Goal: Transaction & Acquisition: Download file/media

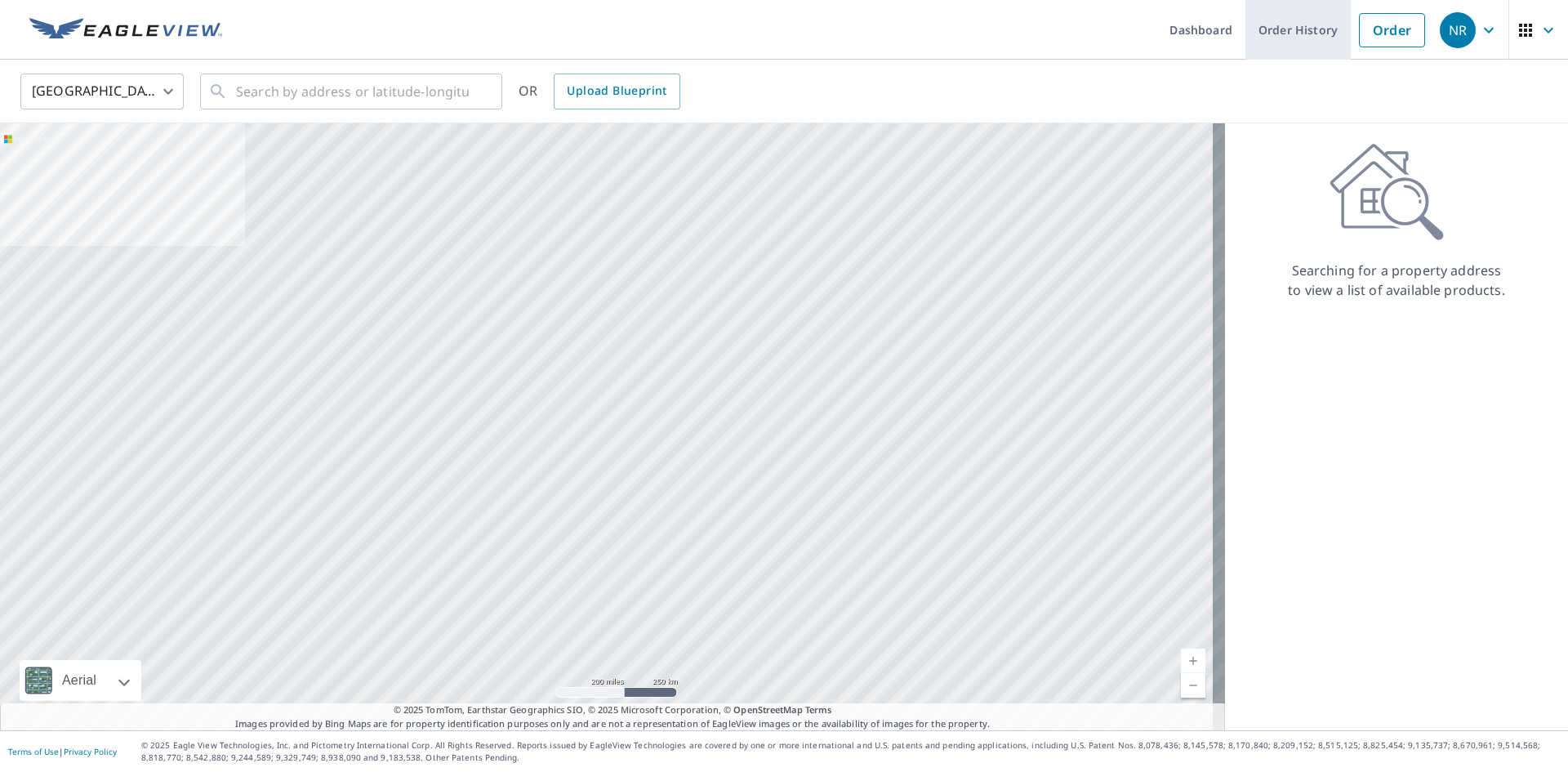
click at [1309, 46] on link "Order History" at bounding box center [1297, 30] width 105 height 60
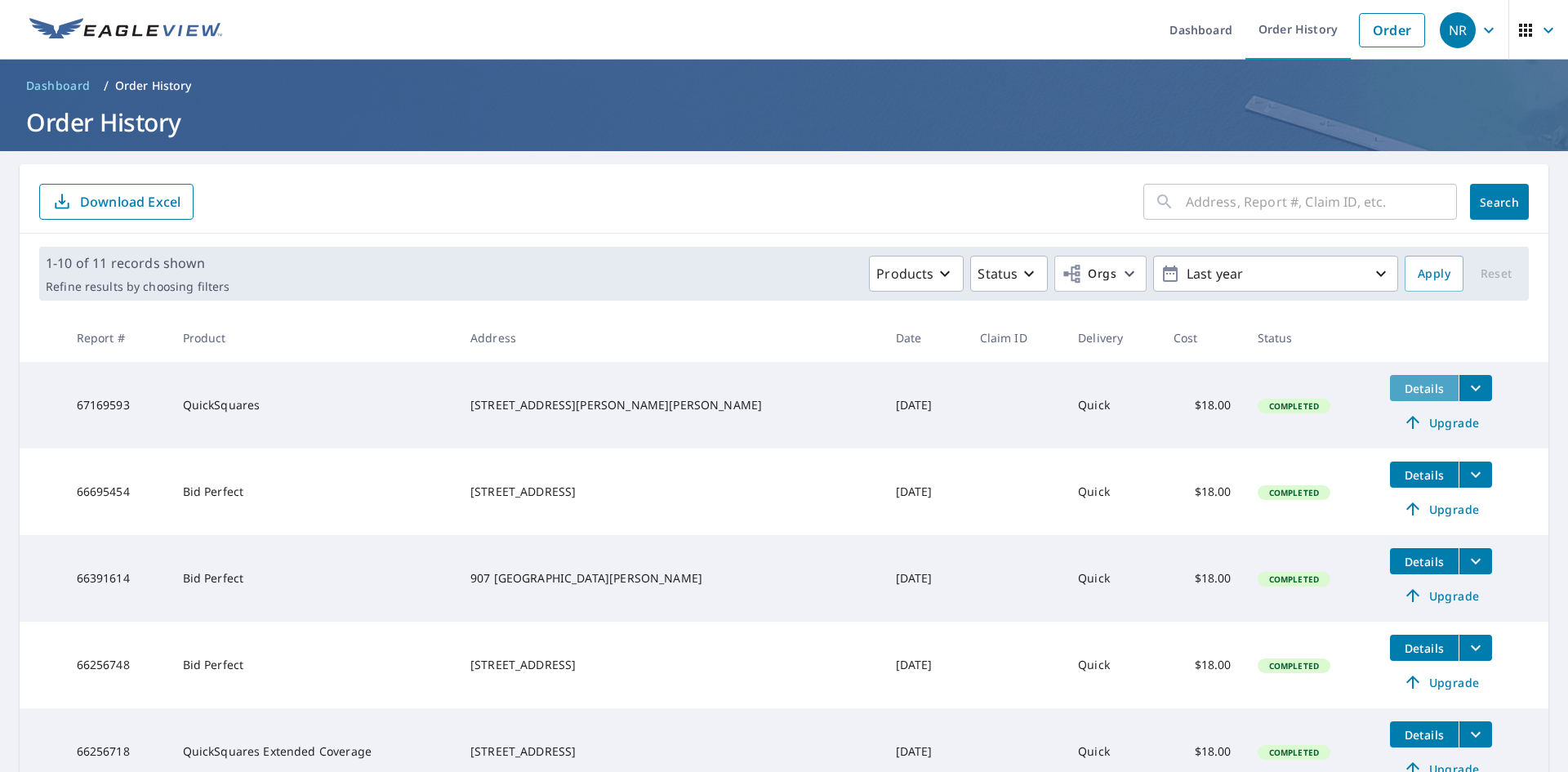
click at [1400, 389] on span "Details" at bounding box center [1424, 388] width 49 height 15
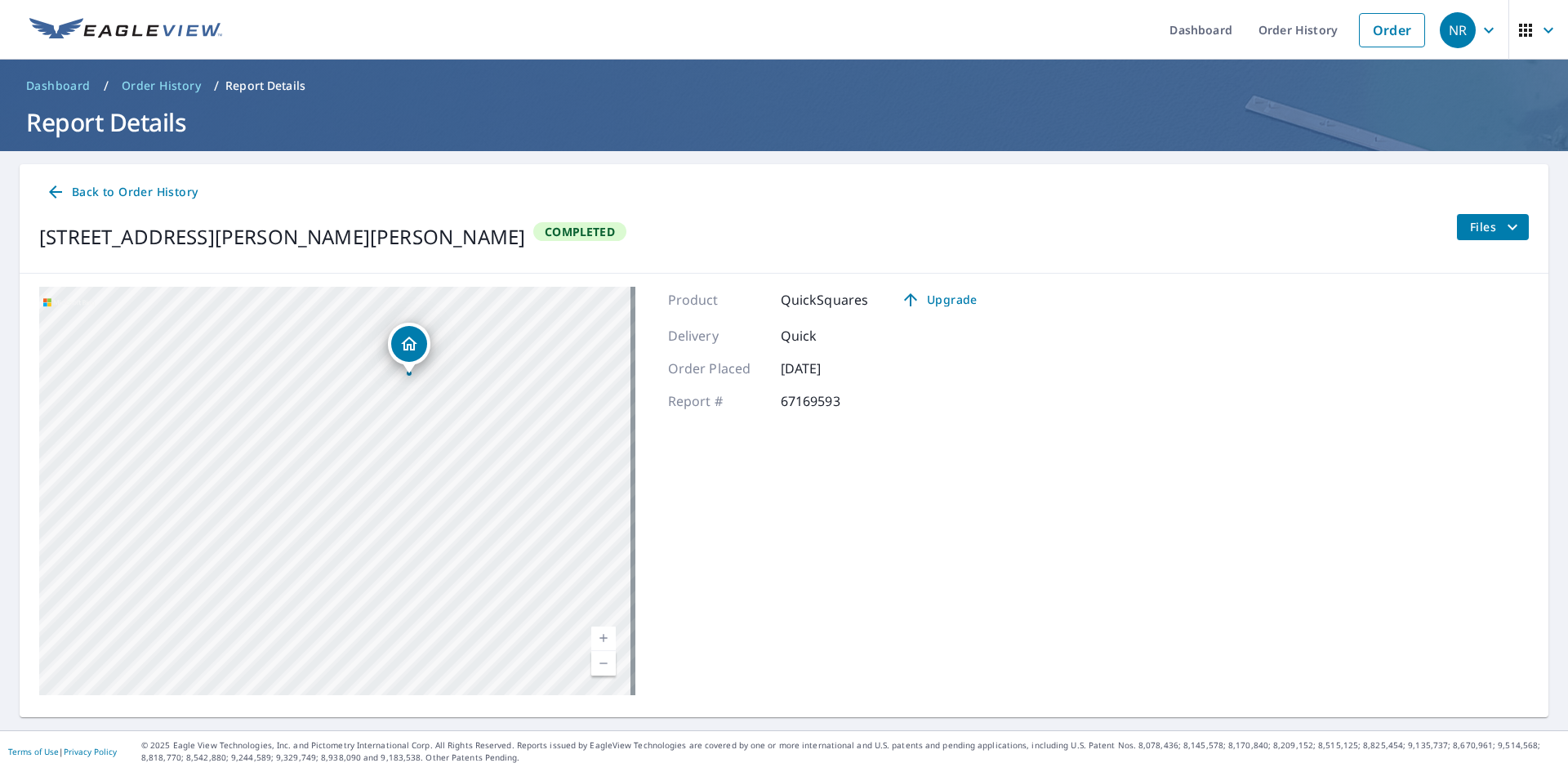
click at [1485, 217] on span "Files" at bounding box center [1497, 227] width 52 height 20
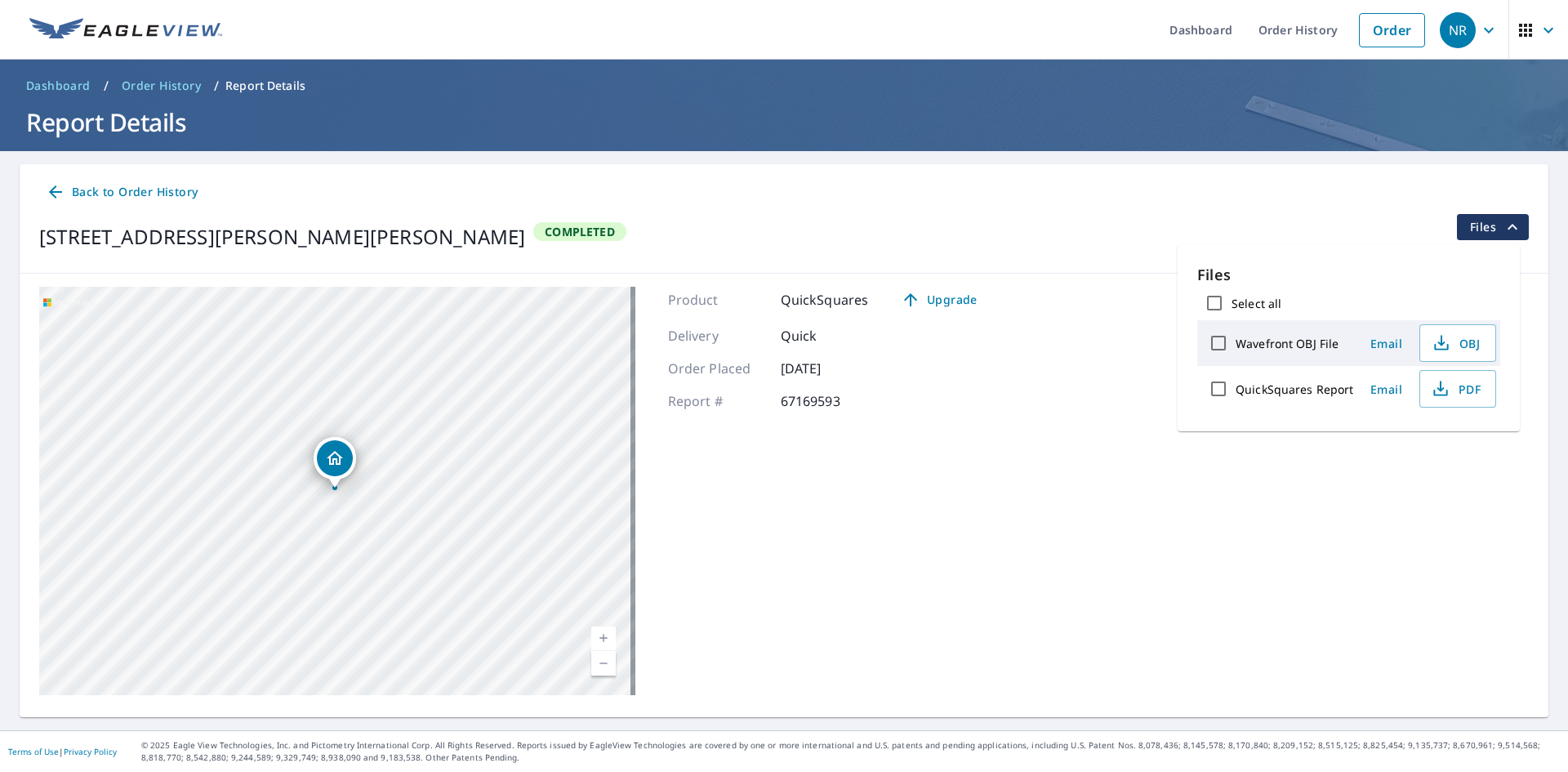
click at [1262, 396] on div "QuickSquares Report" at bounding box center [1278, 389] width 153 height 34
click at [1265, 391] on label "QuickSquares Report" at bounding box center [1295, 388] width 119 height 15
click at [1236, 391] on input "QuickSquares Report" at bounding box center [1219, 389] width 34 height 34
checkbox input "true"
click at [1457, 385] on span "PDF" at bounding box center [1456, 389] width 52 height 20
